Goal: Task Accomplishment & Management: Complete application form

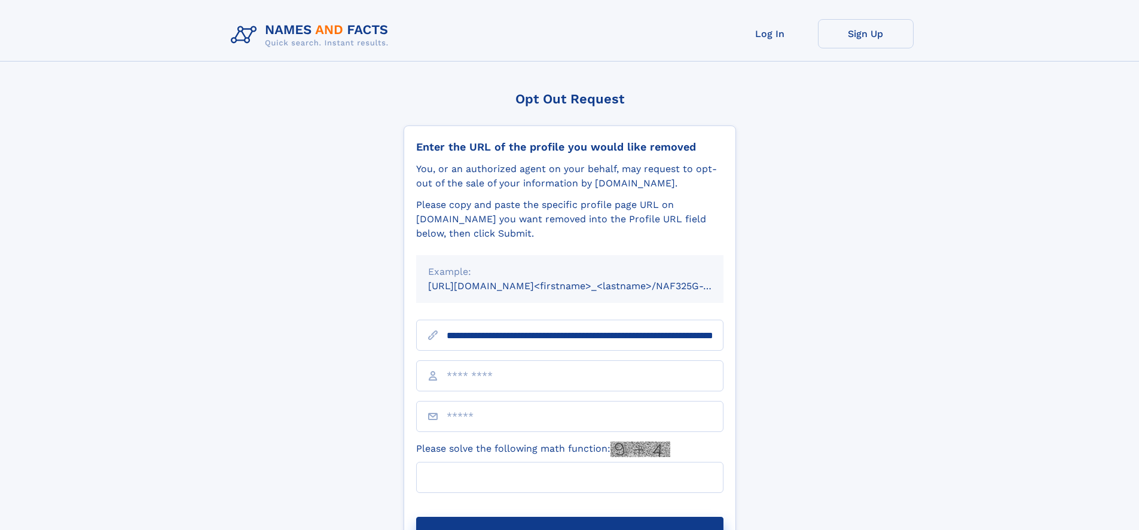
scroll to position [0, 123]
type input "**********"
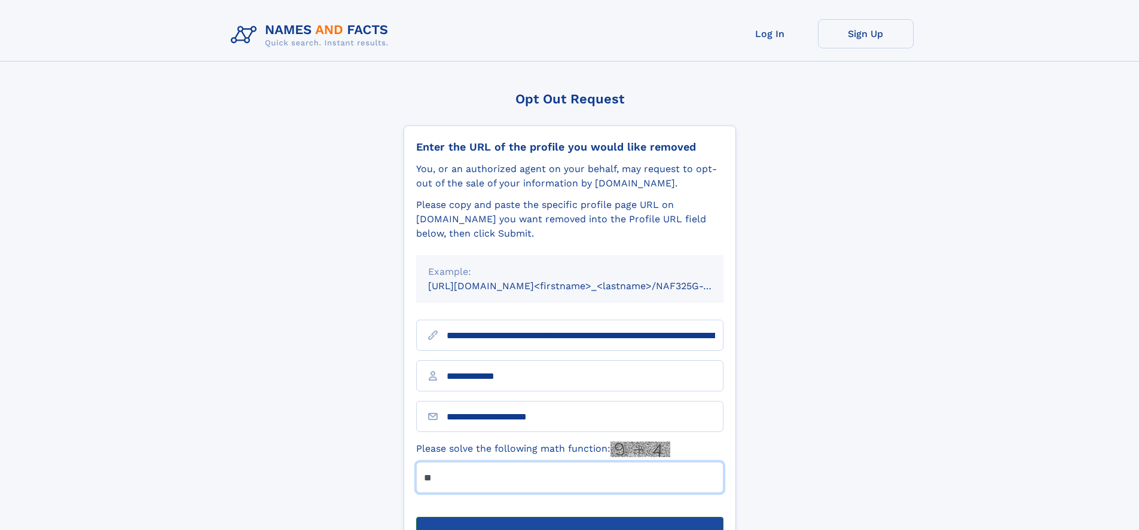
type input "**"
click at [569, 517] on button "Submit Opt Out Request" at bounding box center [569, 536] width 307 height 38
